Goal: Use online tool/utility

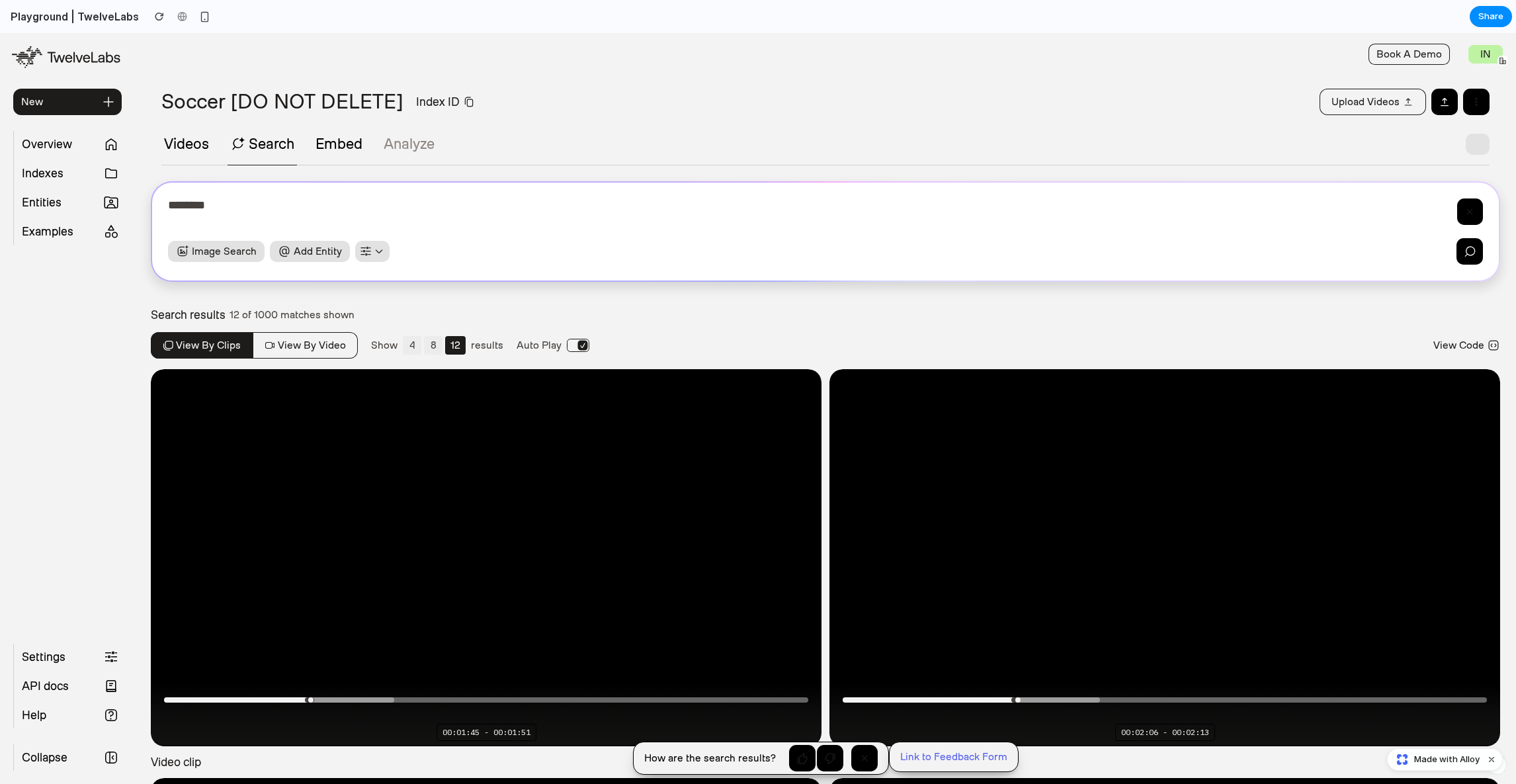
click at [411, 351] on button "4" at bounding box center [412, 345] width 19 height 19
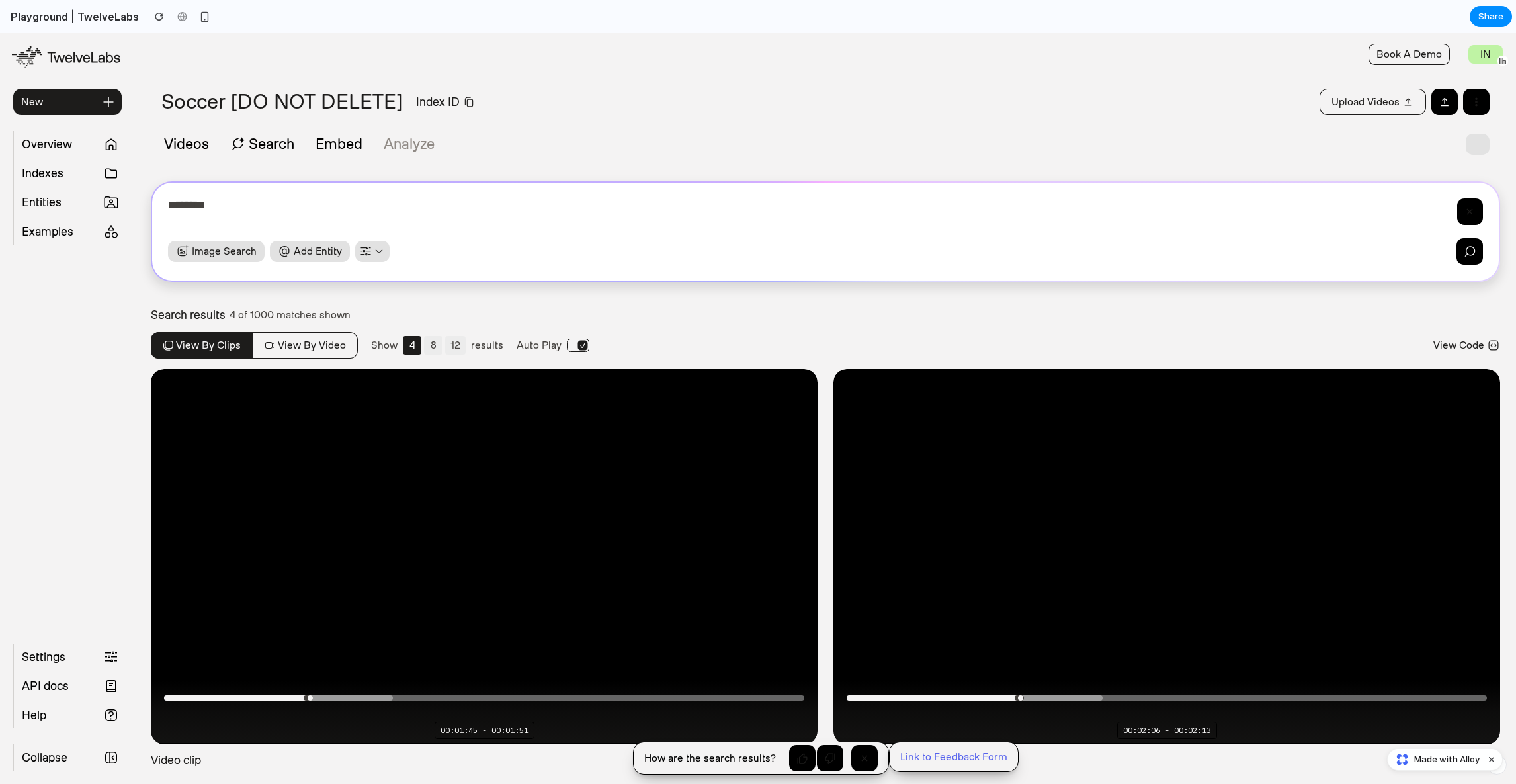
click at [433, 346] on button "8" at bounding box center [433, 345] width 19 height 19
click at [455, 346] on button "12" at bounding box center [455, 345] width 20 height 19
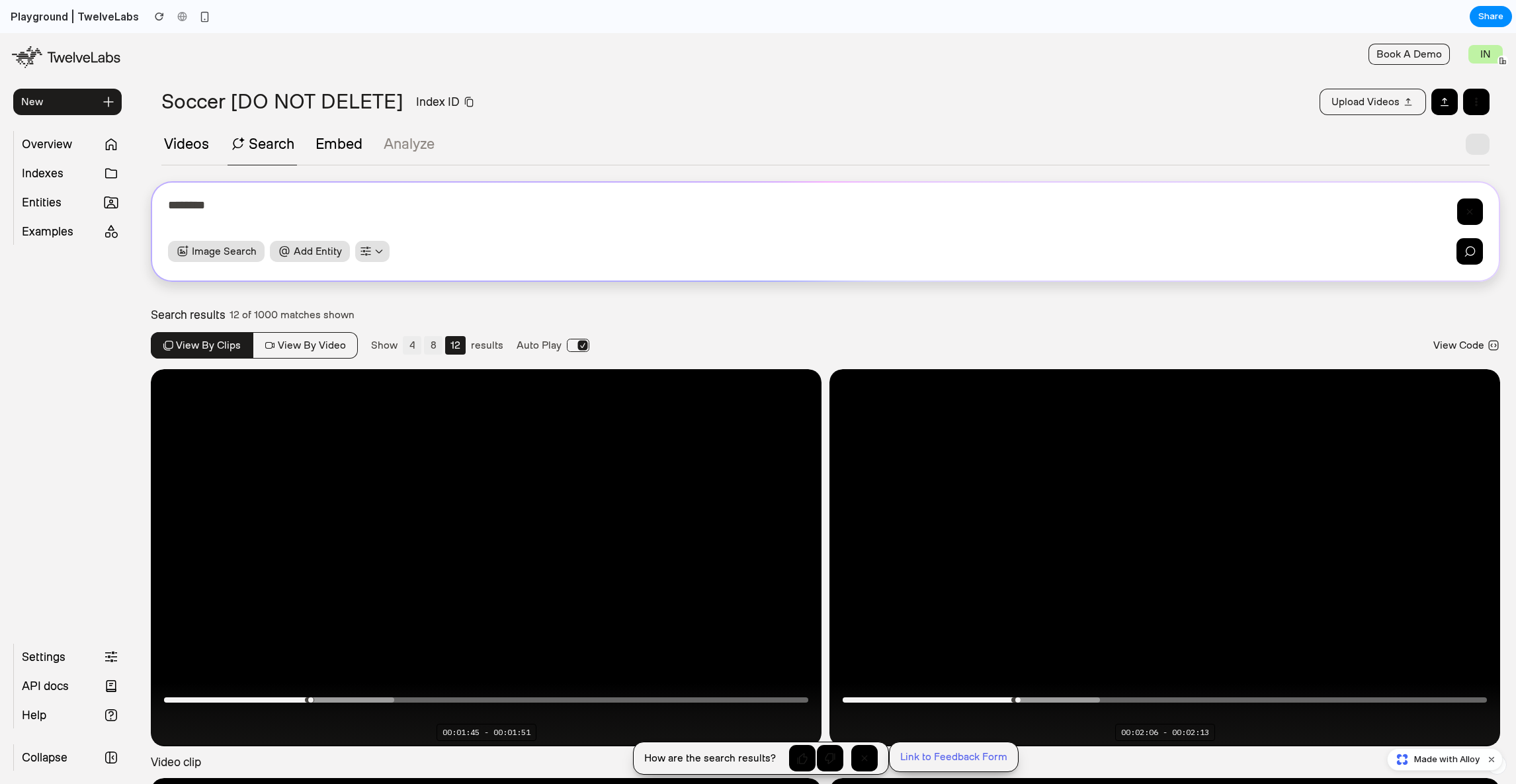
scroll to position [121, 0]
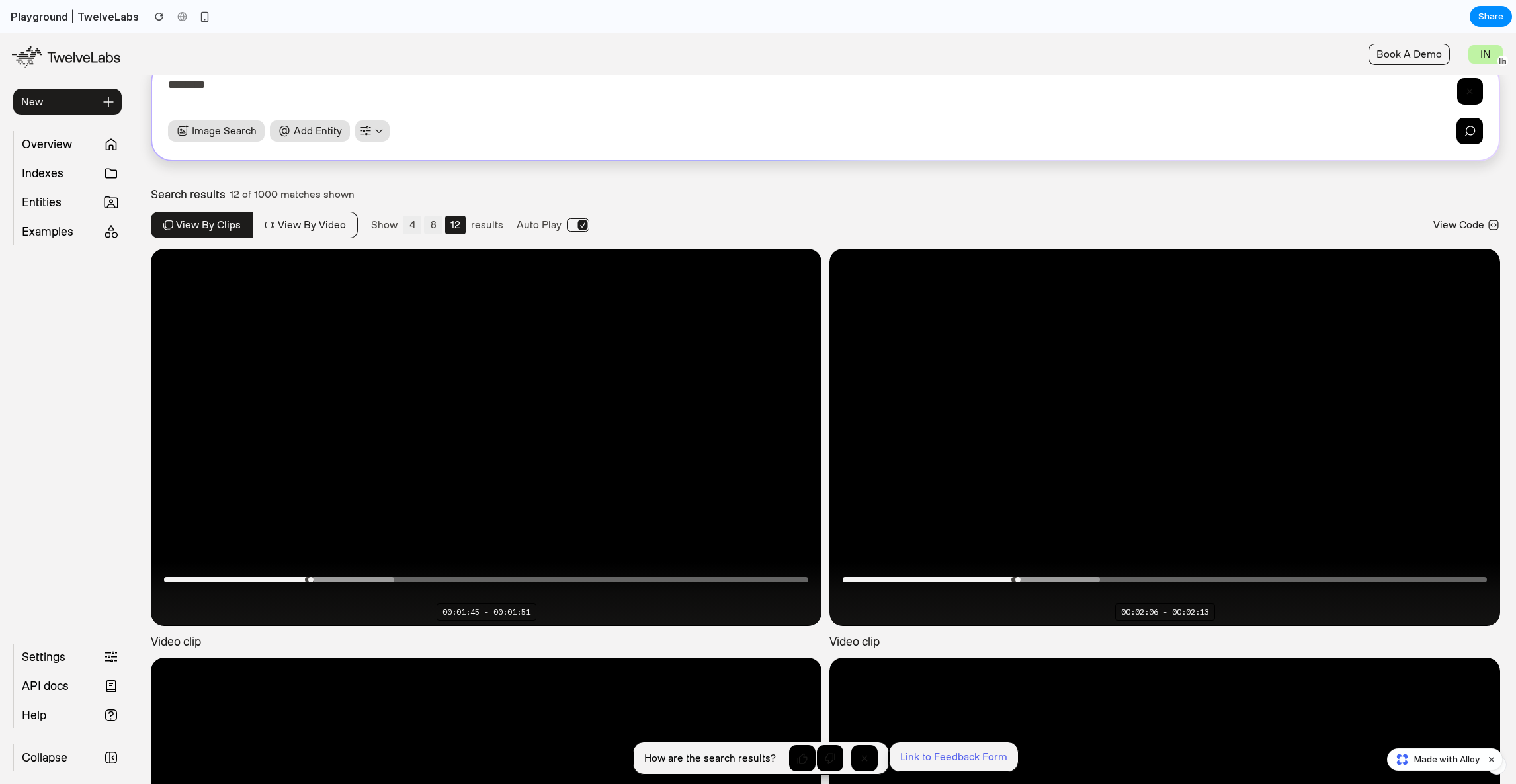
click at [438, 228] on button "8" at bounding box center [433, 224] width 19 height 19
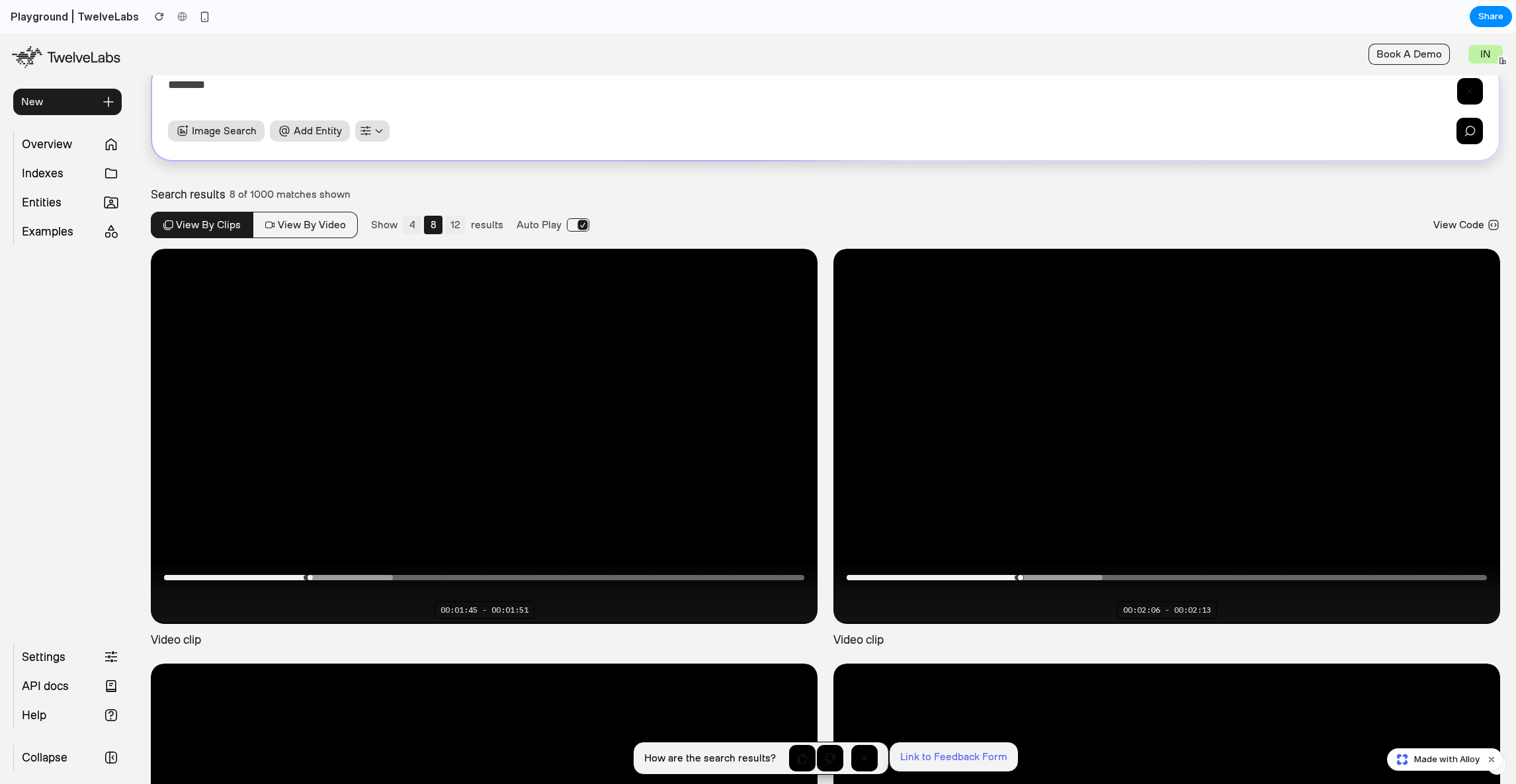
click at [415, 226] on button "4" at bounding box center [412, 224] width 19 height 19
click at [431, 226] on button "8" at bounding box center [433, 224] width 19 height 19
click at [447, 226] on button "12" at bounding box center [455, 224] width 20 height 19
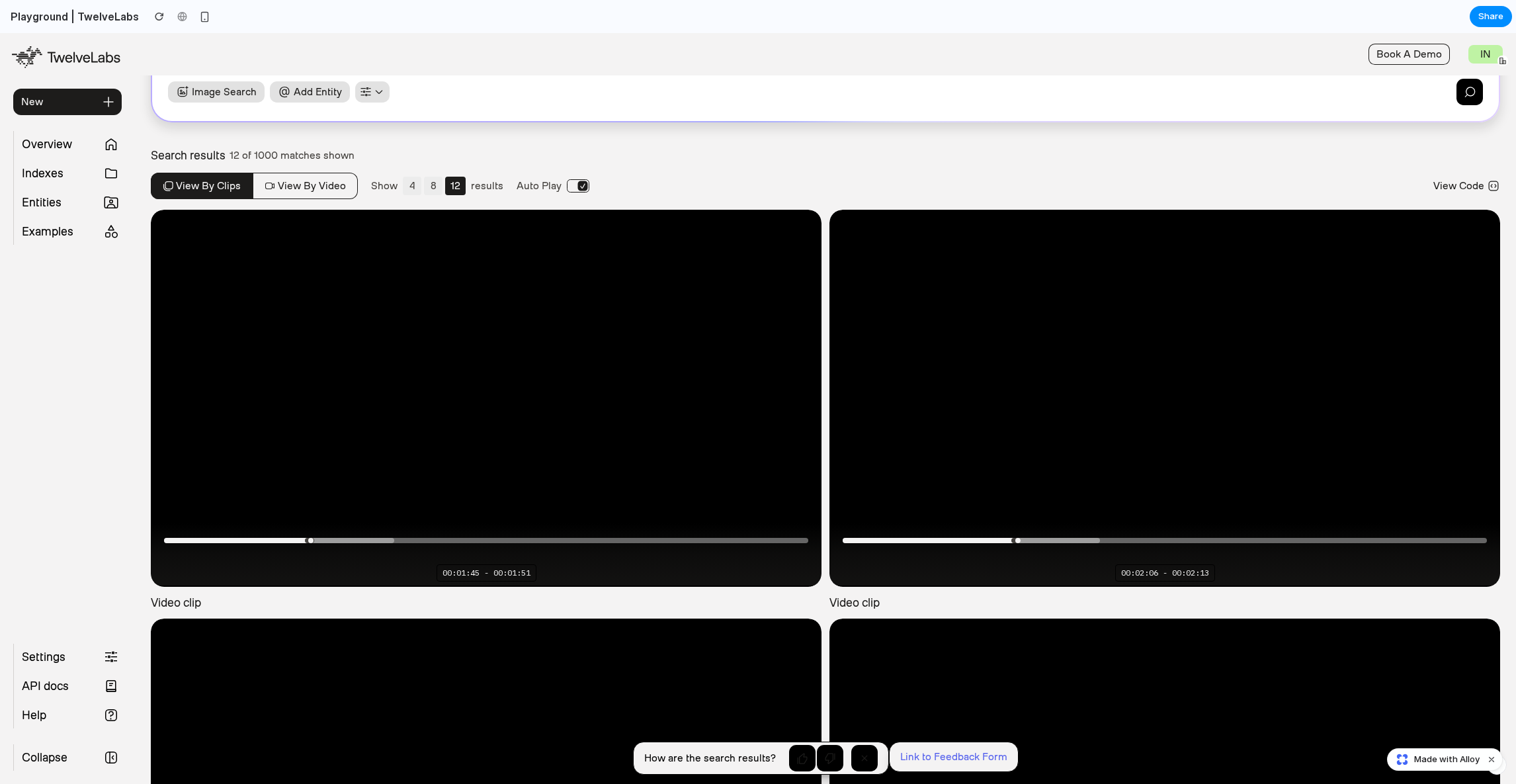
scroll to position [0, 0]
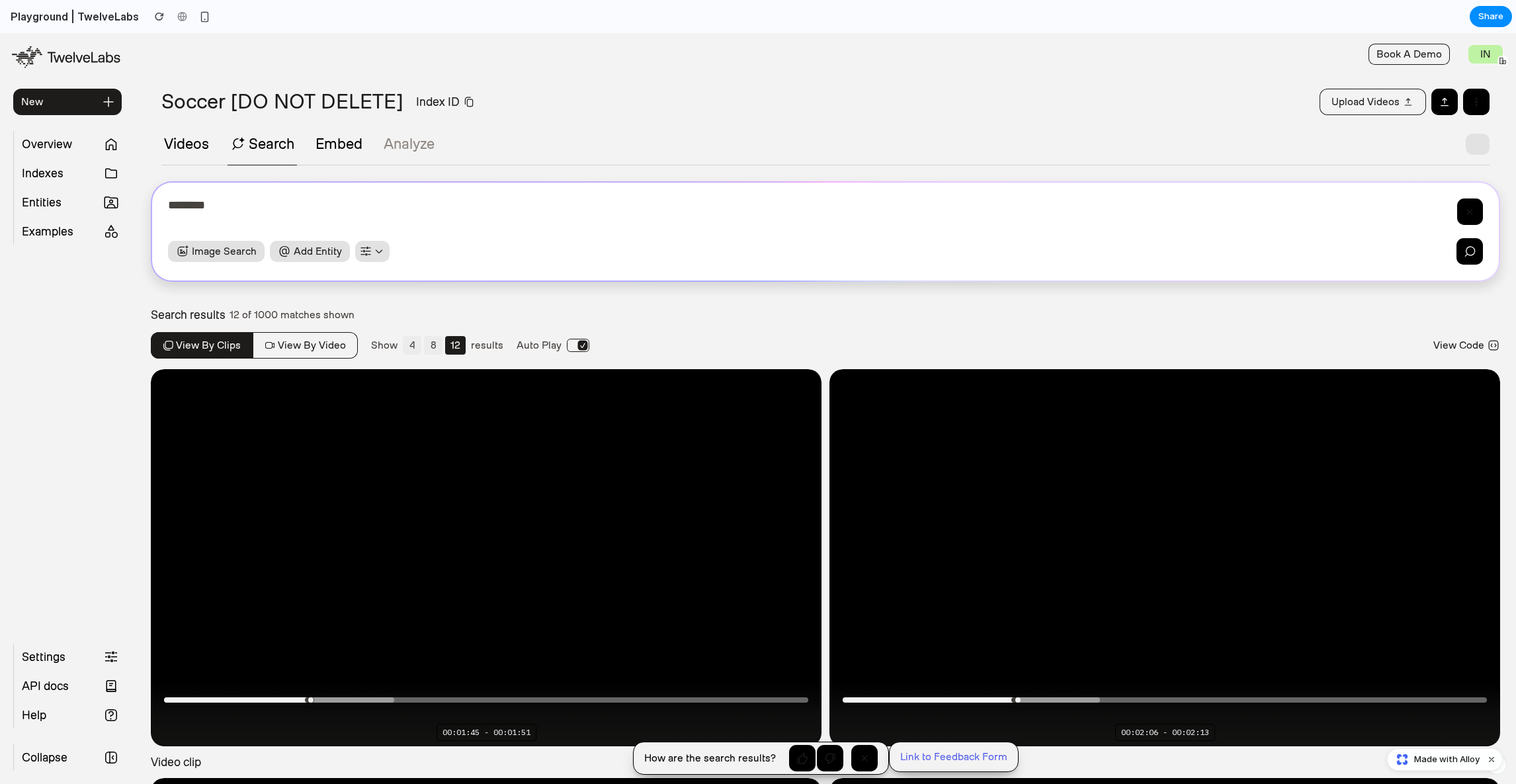
click at [403, 345] on button "4" at bounding box center [412, 345] width 19 height 19
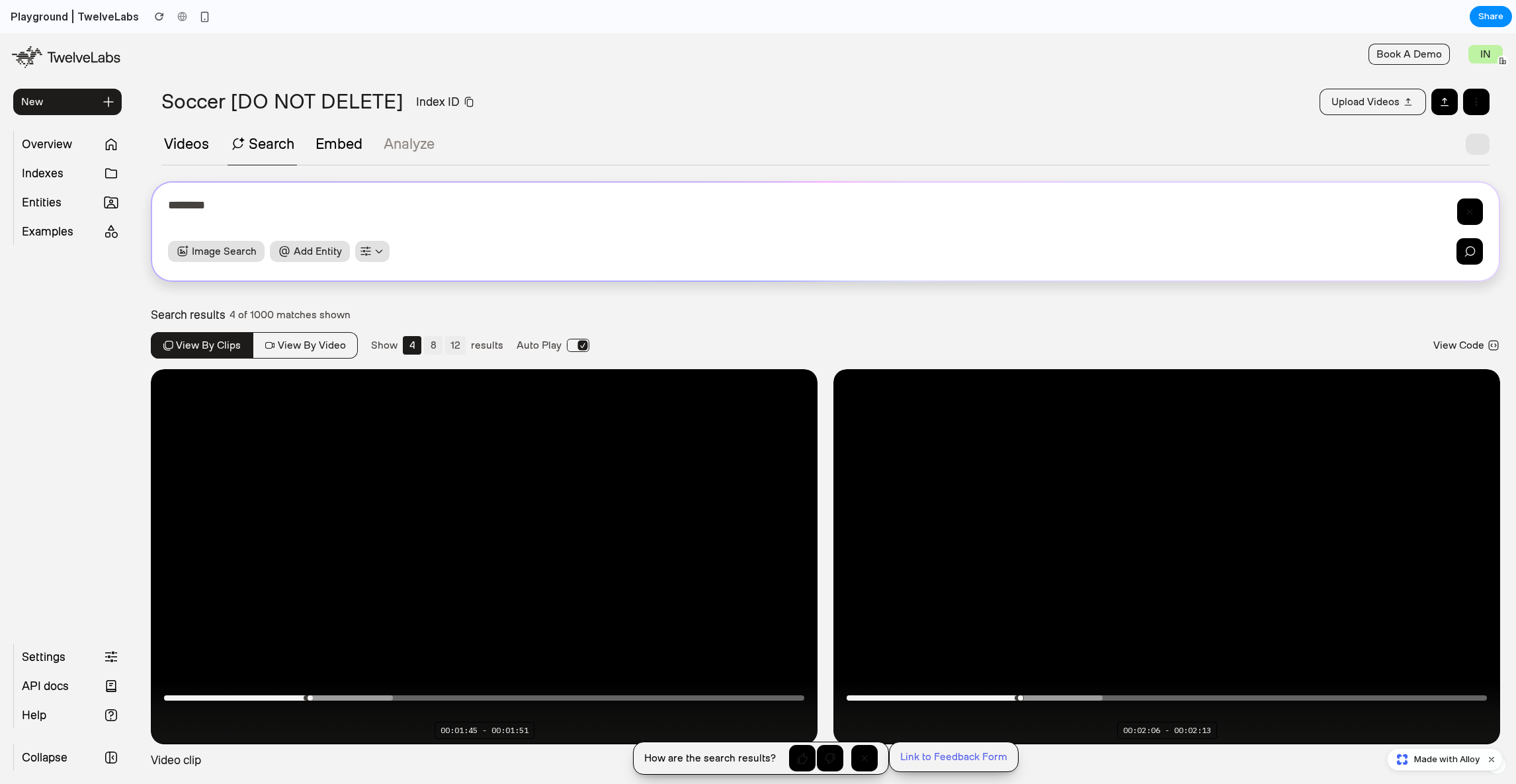
click at [445, 345] on button "12" at bounding box center [455, 345] width 20 height 19
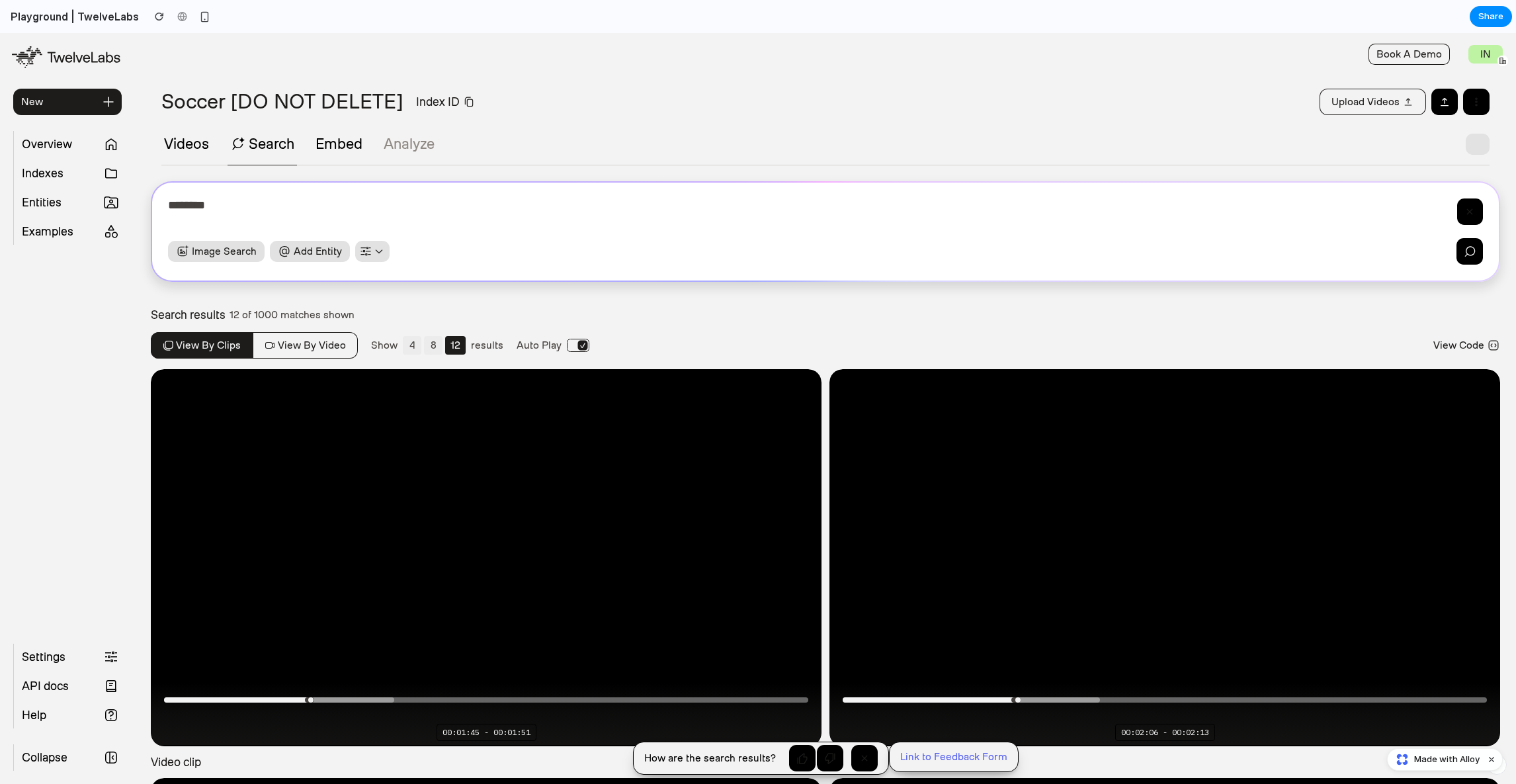
click at [568, 202] on div "********" at bounding box center [810, 215] width 1284 height 32
